Goal: Information Seeking & Learning: Learn about a topic

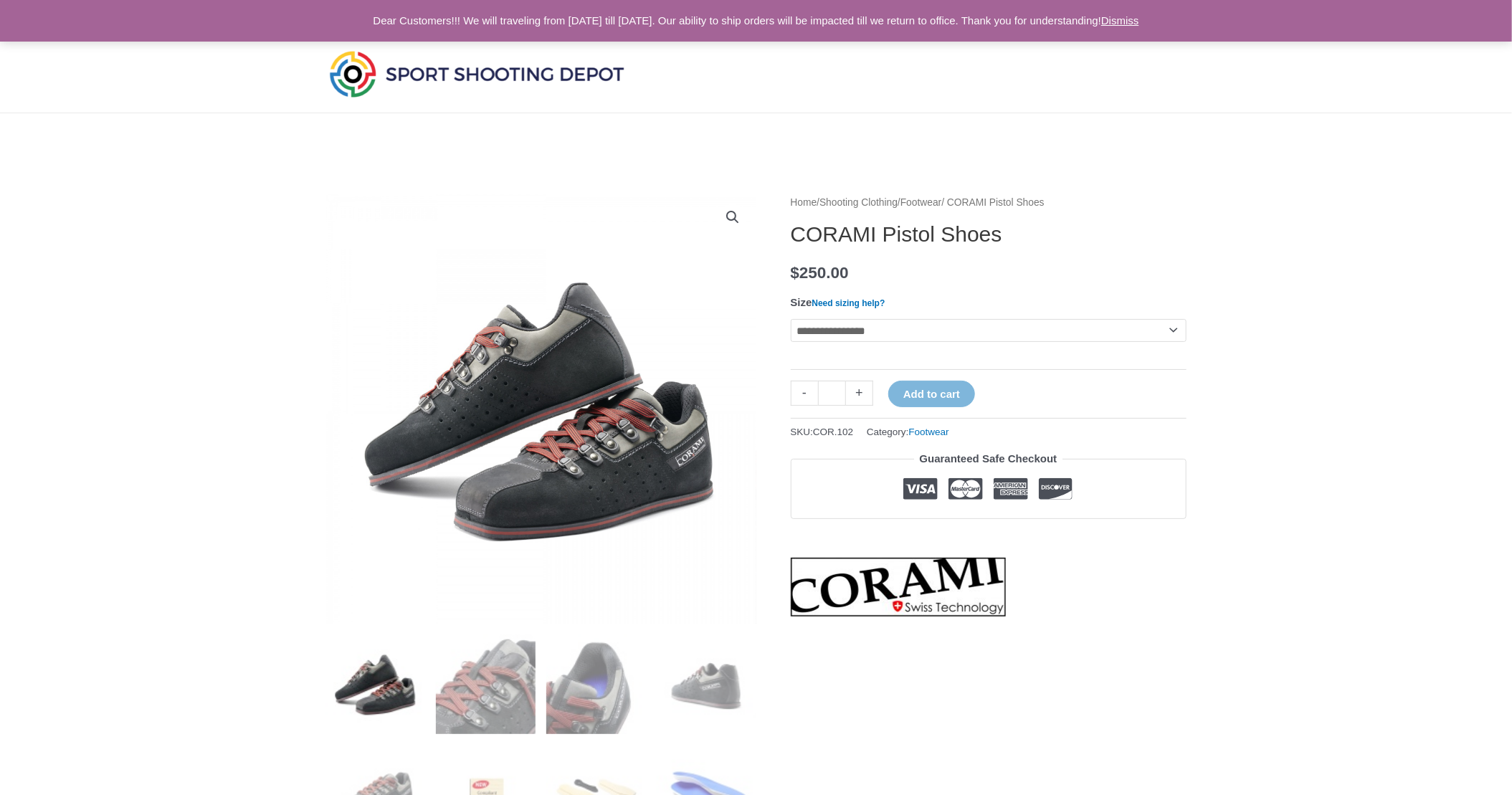
click at [414, 73] on img at bounding box center [476, 73] width 301 height 53
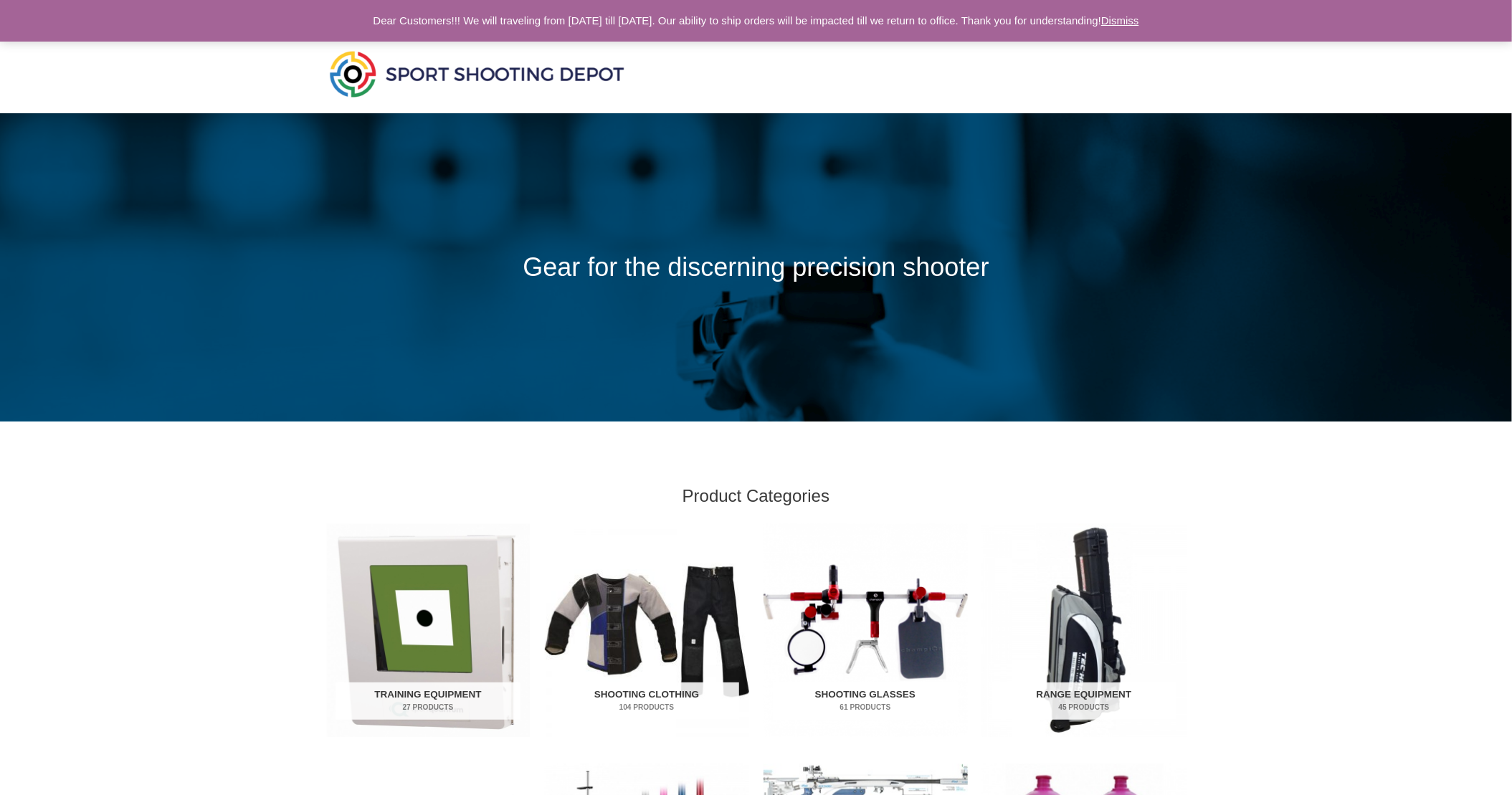
click at [838, 592] on img "Visit product category Shooting Glasses" at bounding box center [865, 630] width 204 height 213
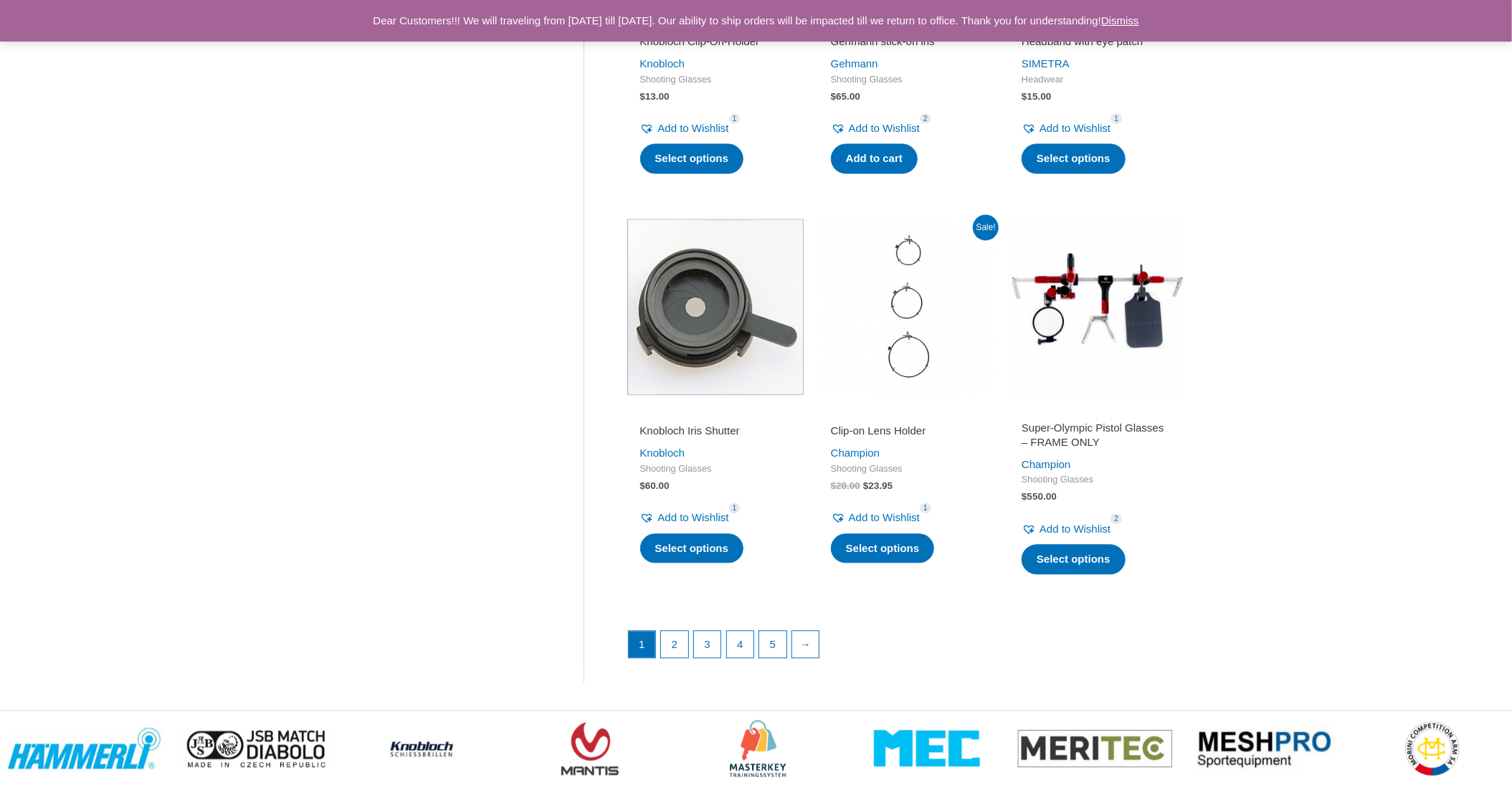
scroll to position [1792, 0]
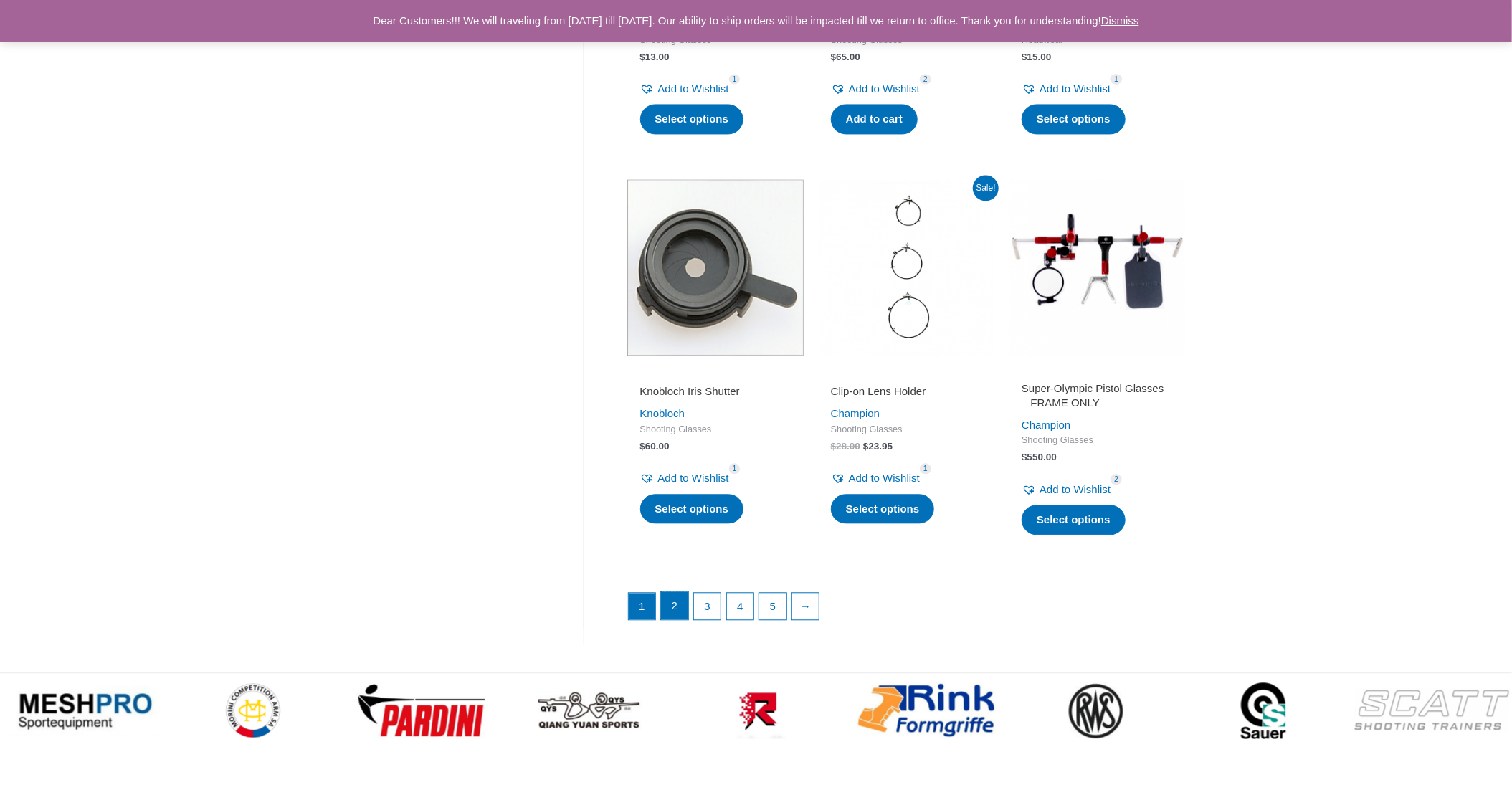
click at [673, 617] on link "2" at bounding box center [675, 606] width 28 height 28
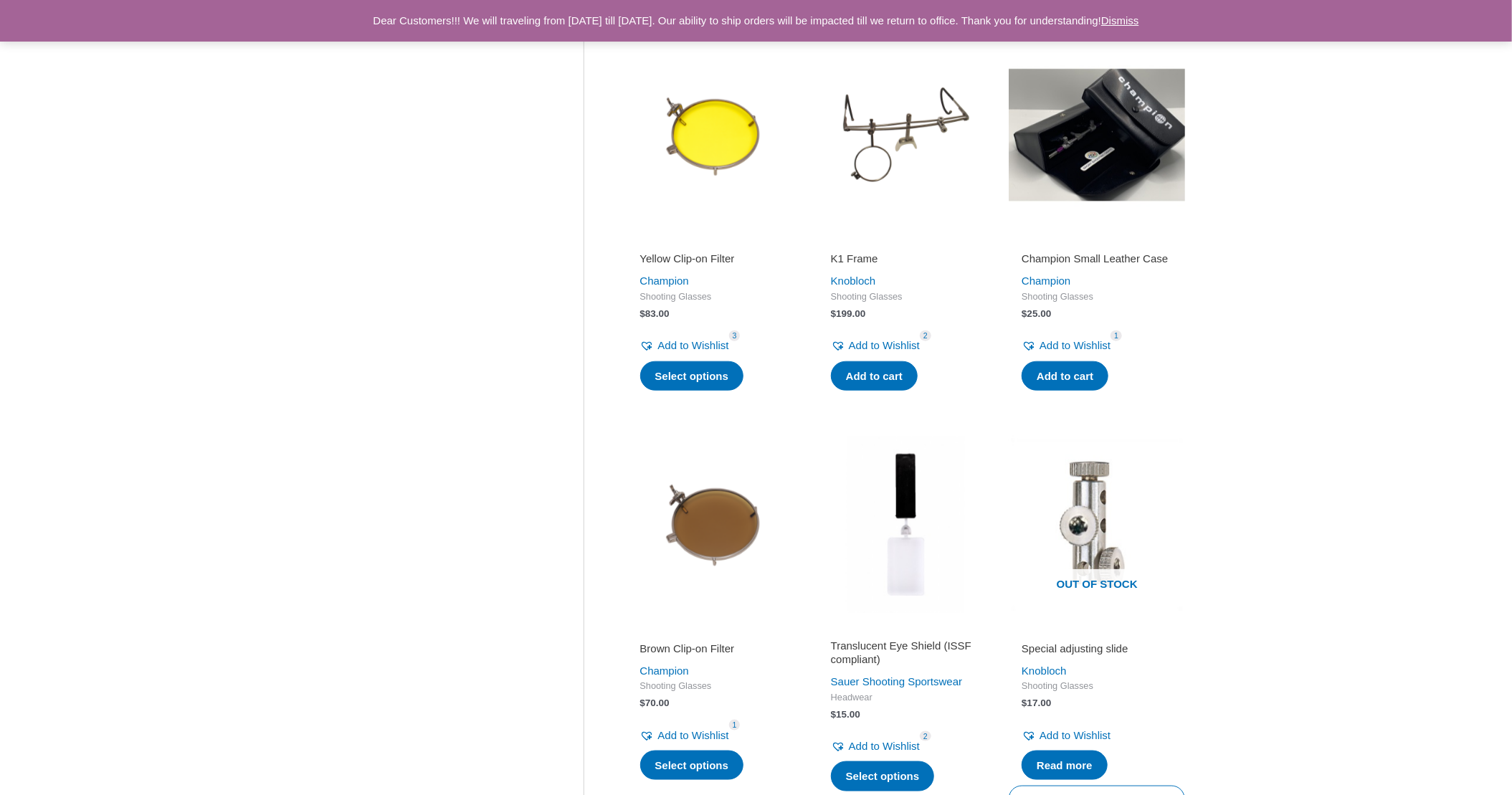
scroll to position [502, 0]
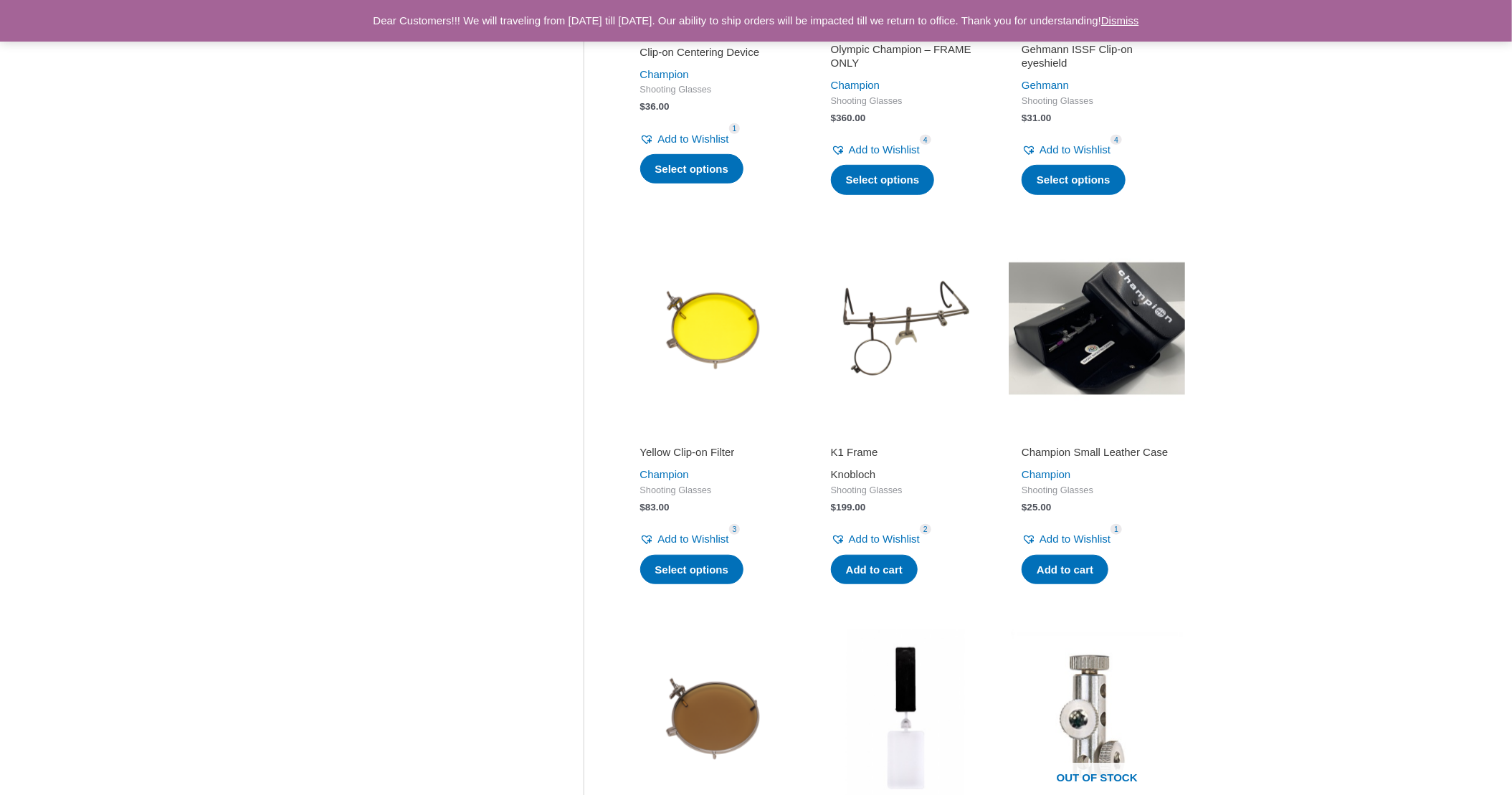
click at [853, 470] on link "Knobloch" at bounding box center [853, 474] width 45 height 12
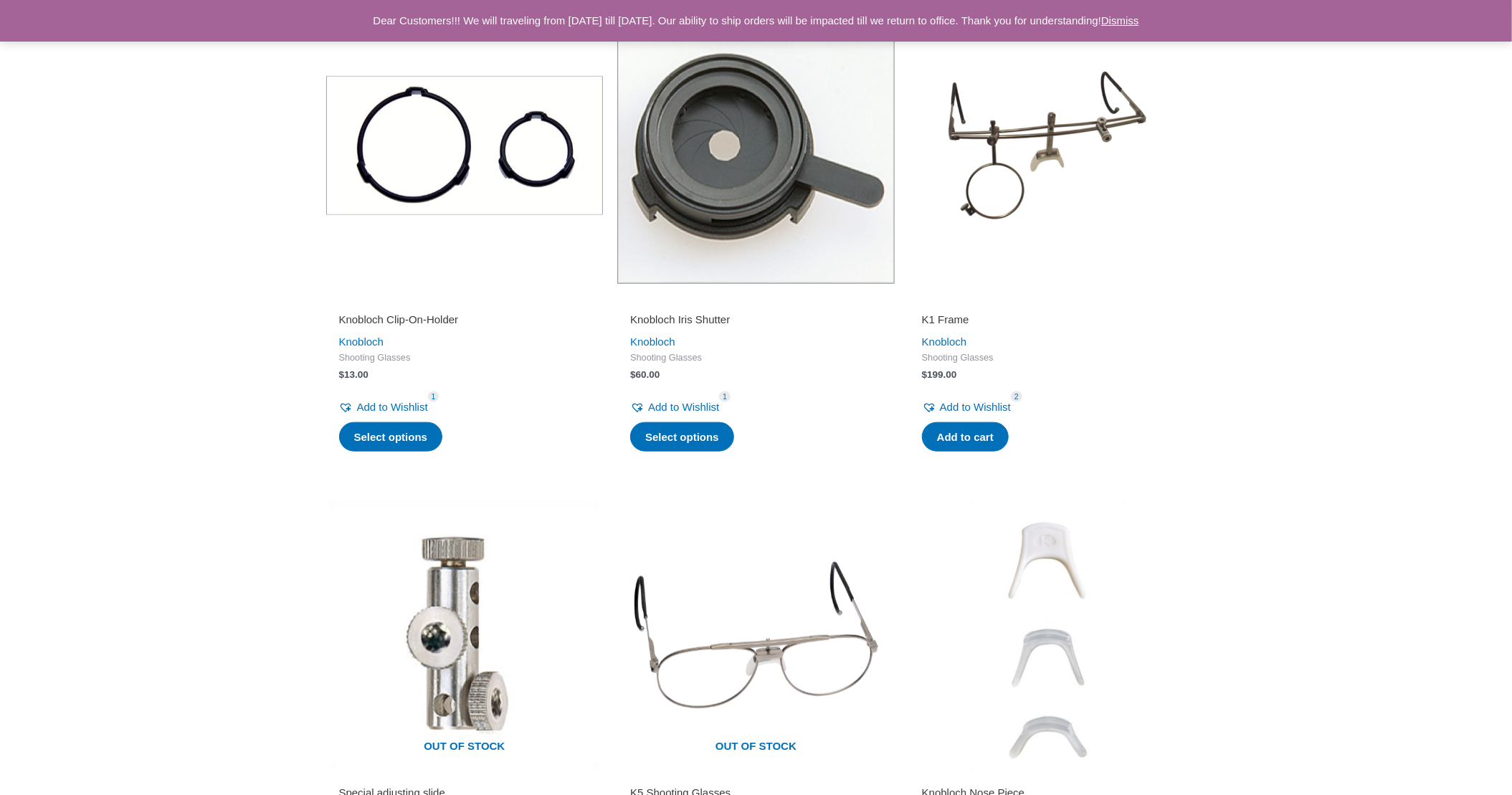
scroll to position [788, 0]
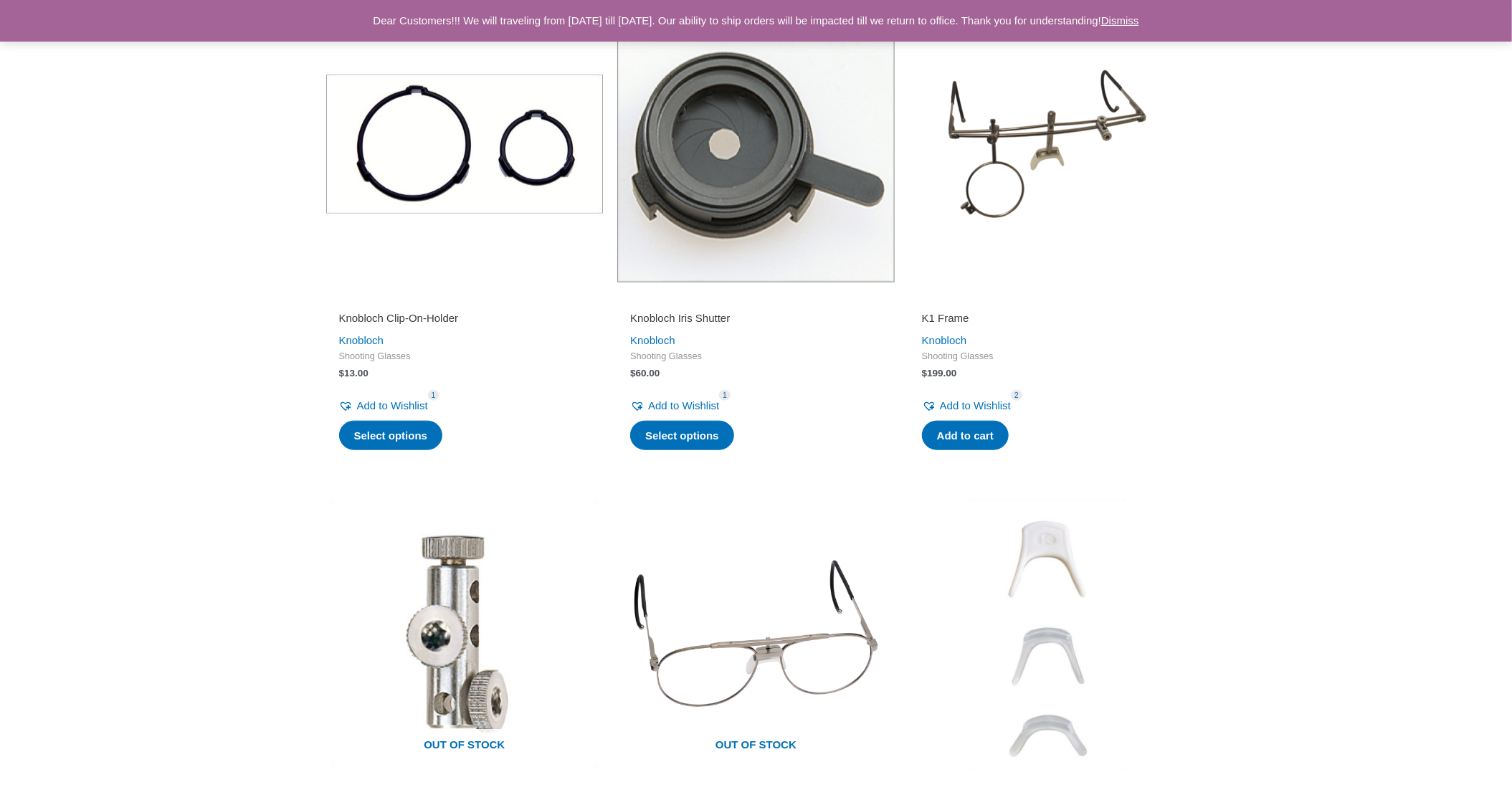
click at [1020, 131] on img at bounding box center [1048, 144] width 277 height 277
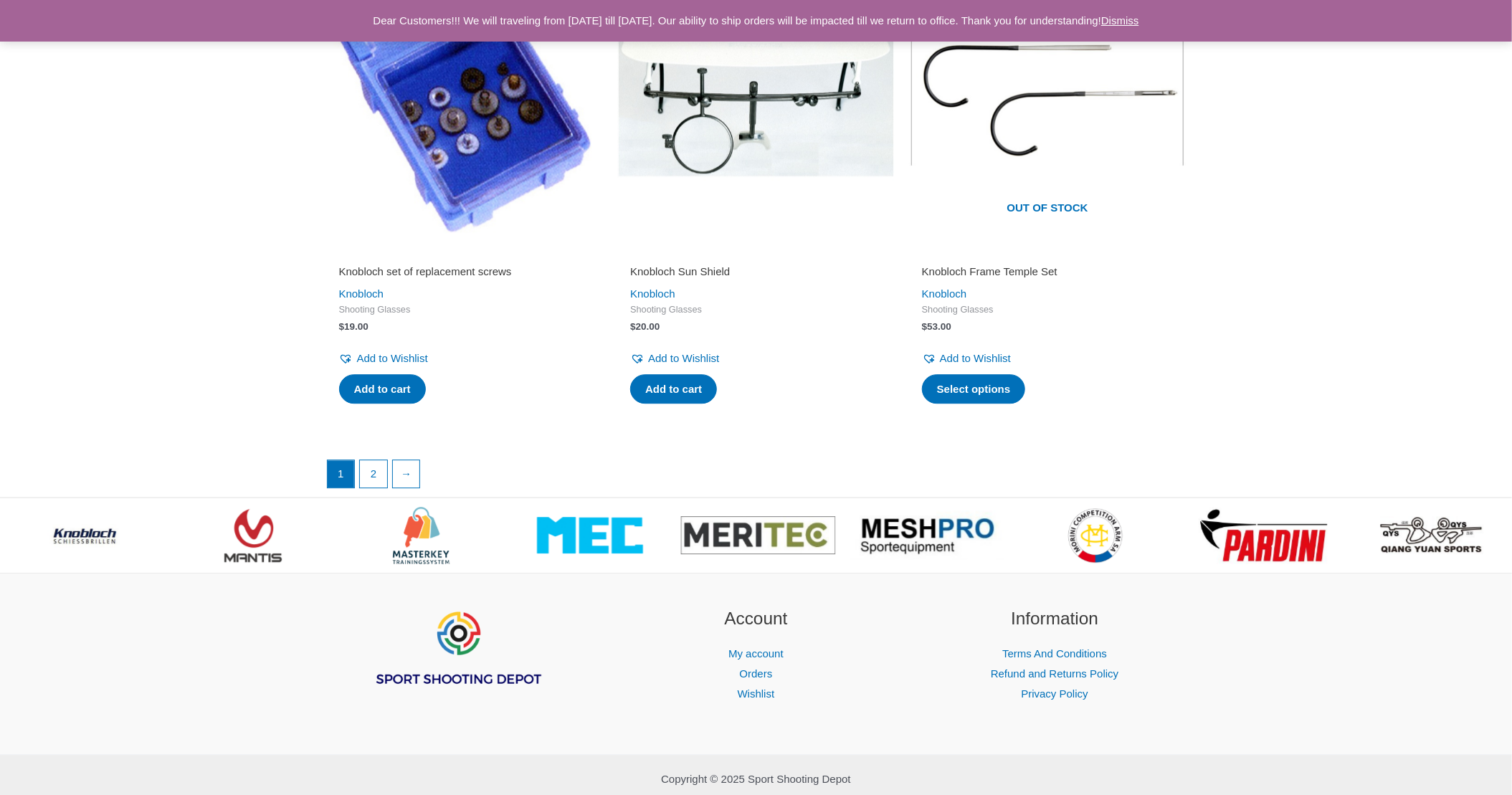
scroll to position [2370, 0]
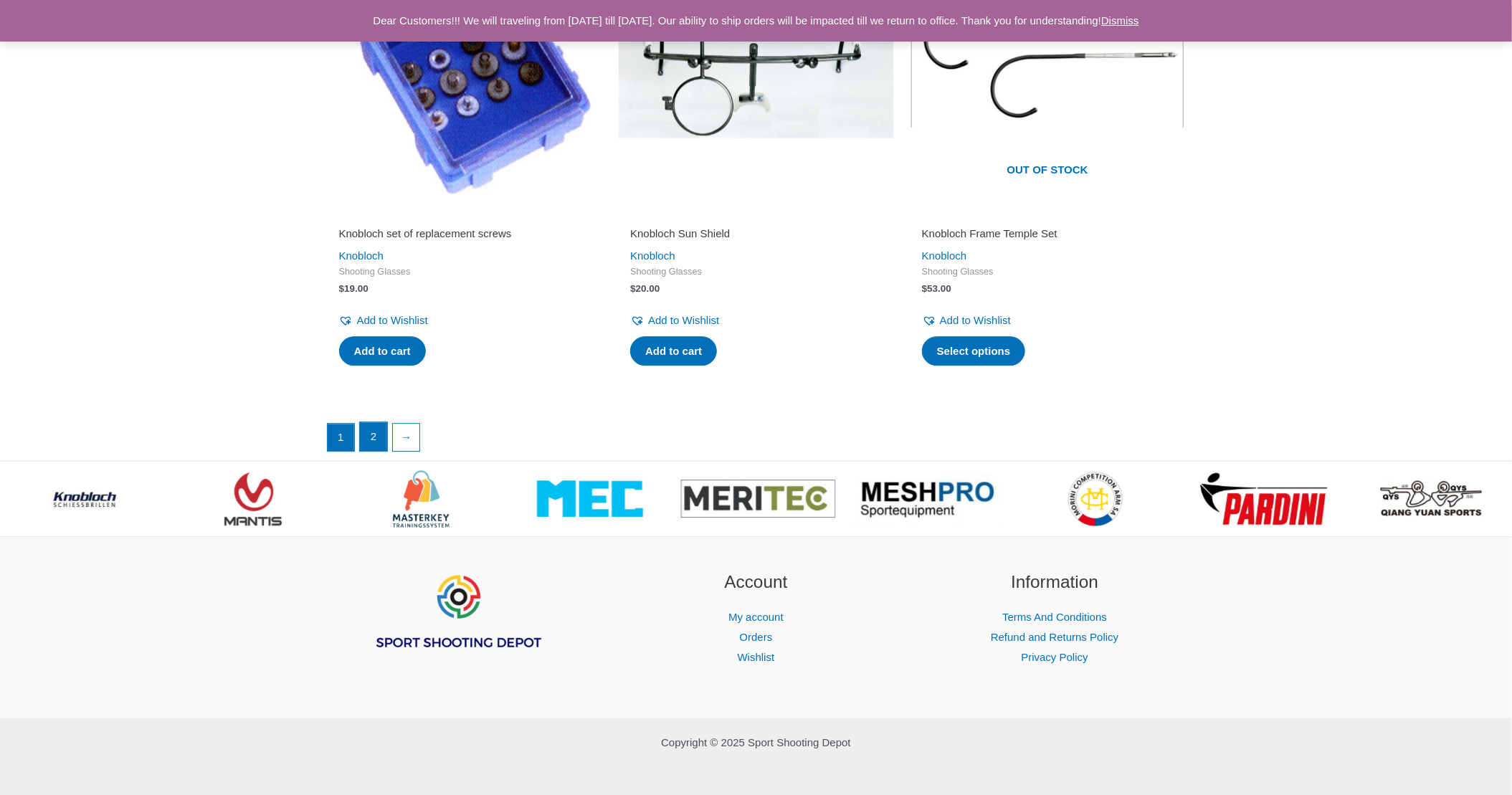
click at [371, 423] on link "2" at bounding box center [374, 436] width 28 height 28
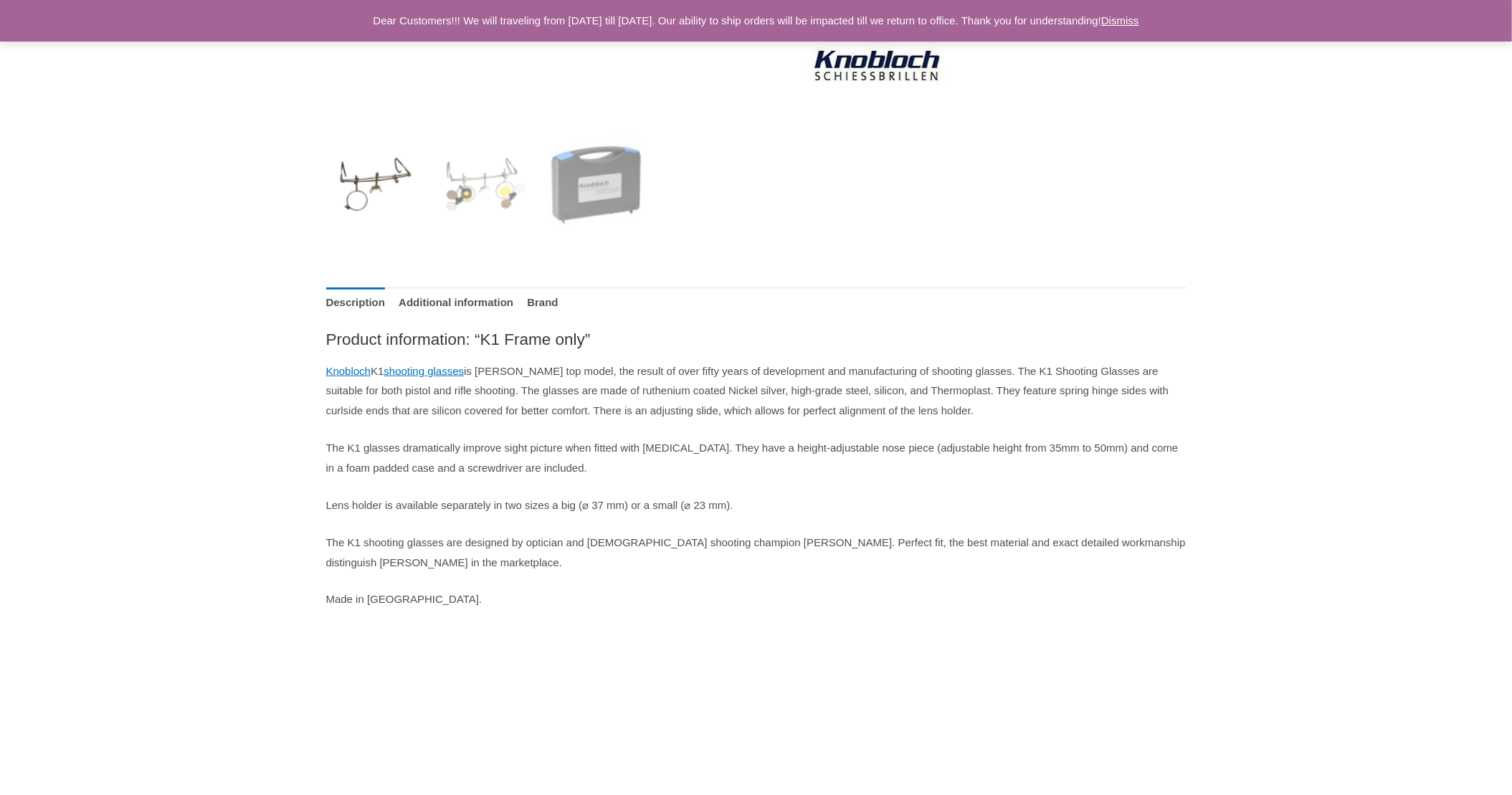
scroll to position [502, 0]
click at [450, 297] on link "Additional information" at bounding box center [456, 301] width 115 height 30
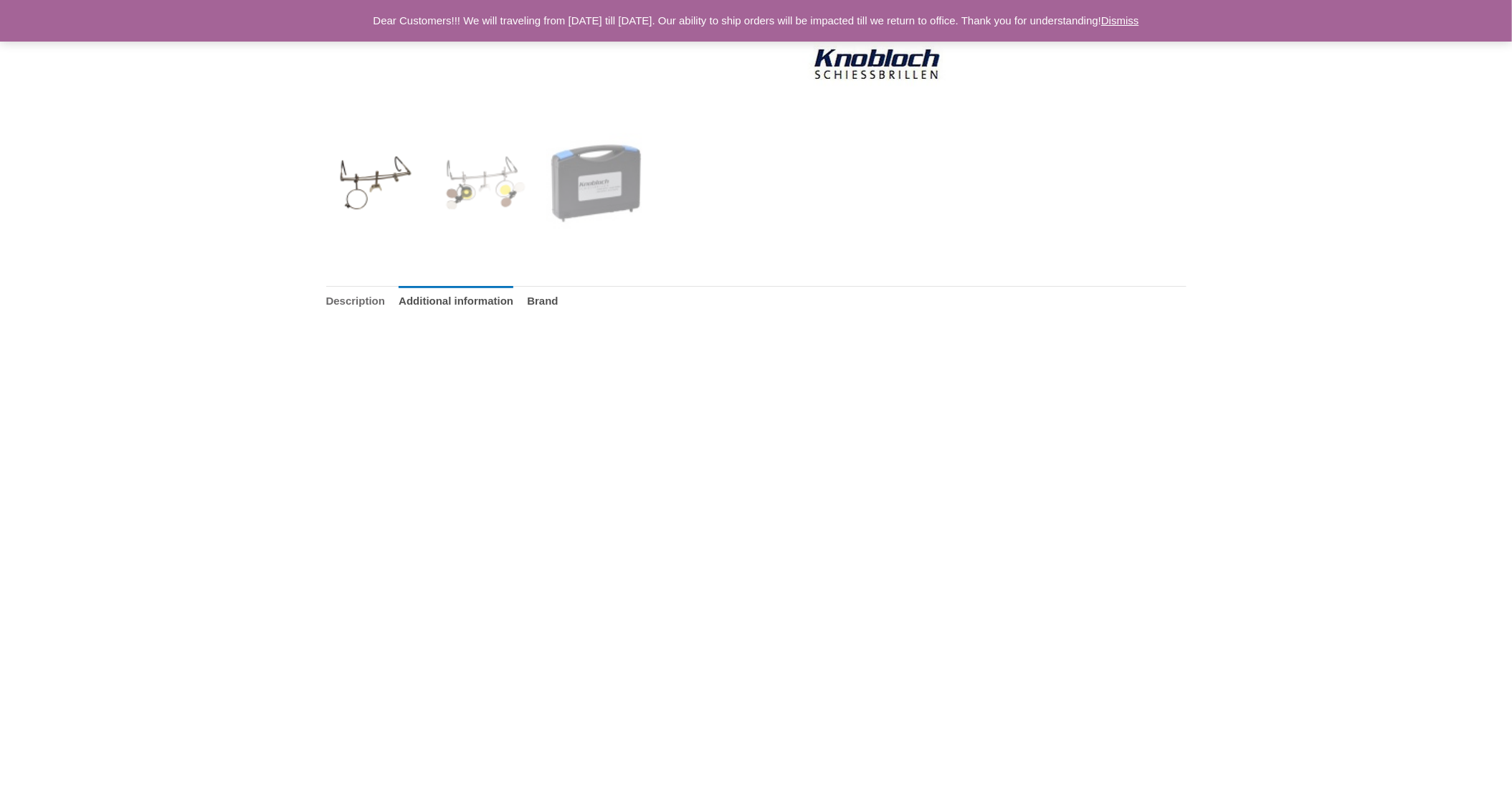
click at [359, 295] on link "Description" at bounding box center [356, 301] width 60 height 30
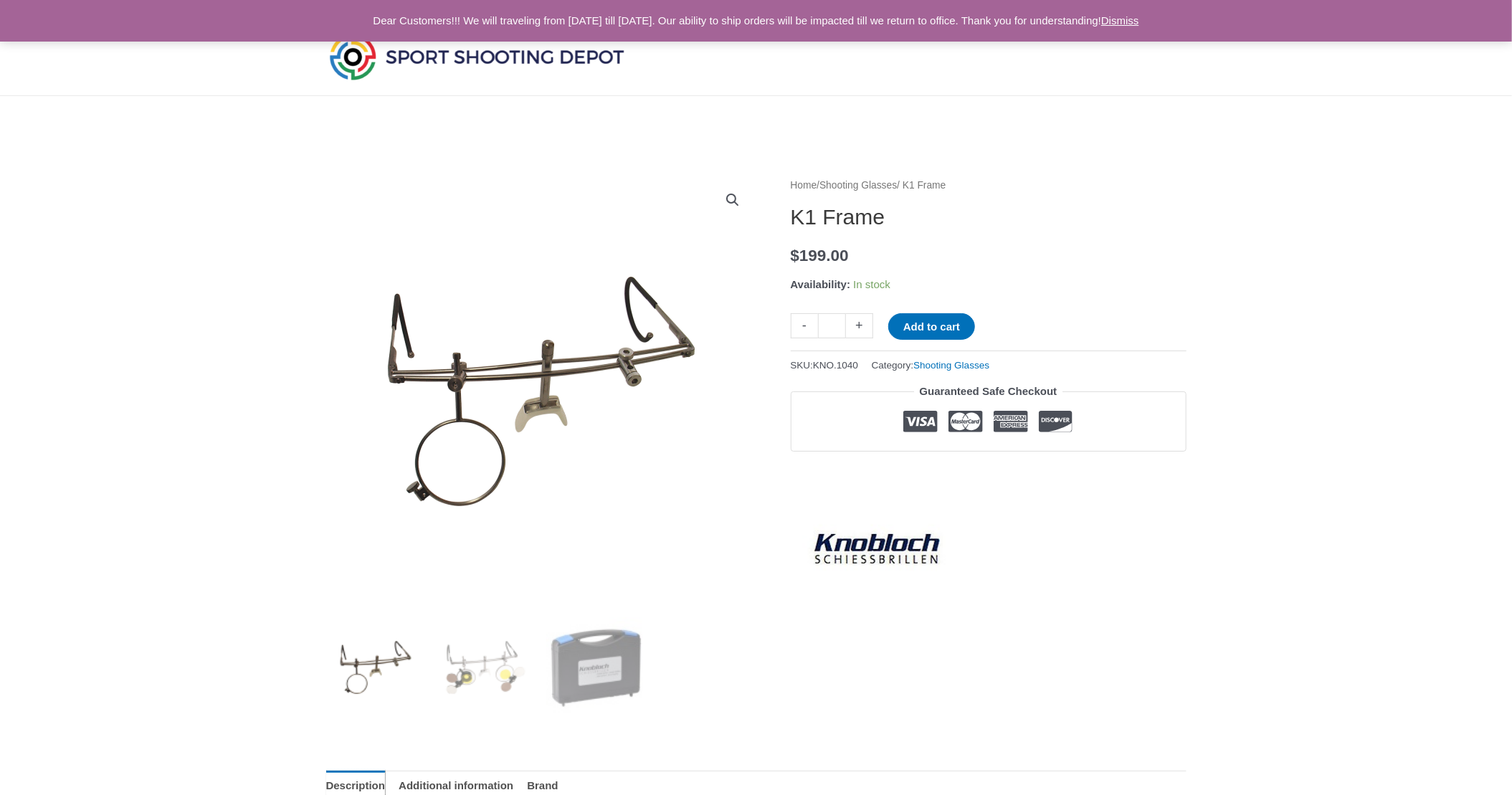
scroll to position [0, 0]
